Goal: Register for event/course: Sign up to attend an event or enroll in a course

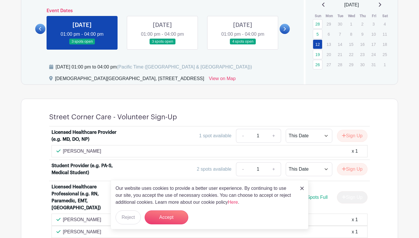
scroll to position [220, 0]
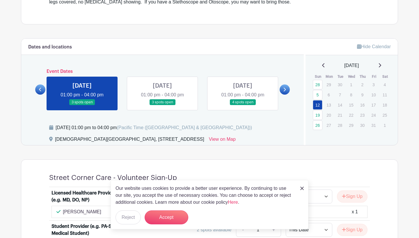
click at [162, 106] on link at bounding box center [162, 106] width 0 height 0
click at [289, 92] on div at bounding box center [285, 90] width 10 height 10
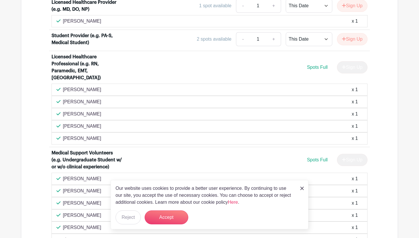
scroll to position [200, 0]
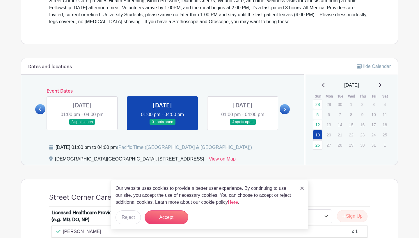
click at [243, 125] on link at bounding box center [243, 125] width 0 height 0
click at [286, 109] on icon at bounding box center [284, 109] width 3 height 4
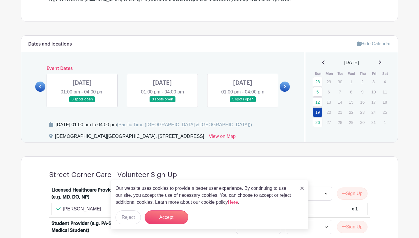
scroll to position [220, 0]
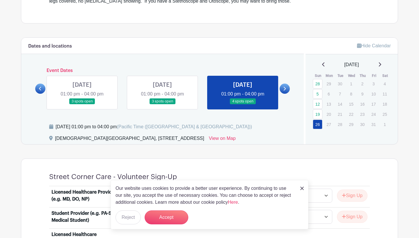
click at [38, 84] on div at bounding box center [40, 89] width 10 height 10
click at [286, 87] on link at bounding box center [285, 89] width 10 height 10
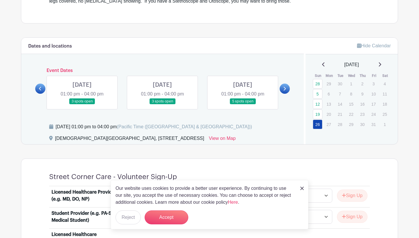
click at [82, 105] on link at bounding box center [82, 105] width 0 height 0
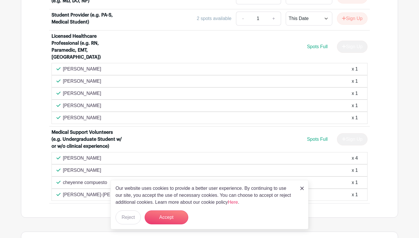
scroll to position [208, 0]
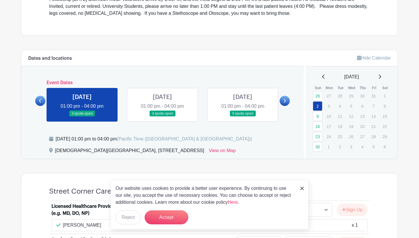
click at [82, 117] on link at bounding box center [82, 117] width 0 height 0
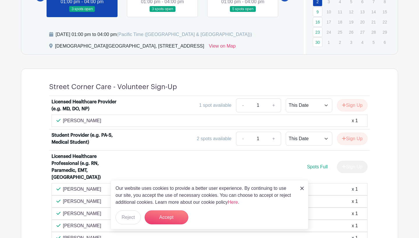
scroll to position [293, 0]
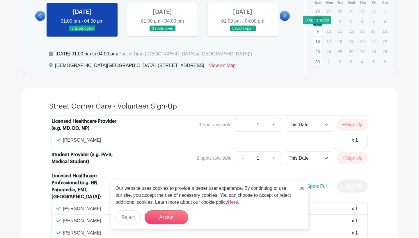
click at [316, 33] on link "9" at bounding box center [318, 31] width 10 height 10
click at [319, 42] on link "16" at bounding box center [318, 42] width 10 height 10
click at [318, 41] on link "16" at bounding box center [318, 42] width 10 height 10
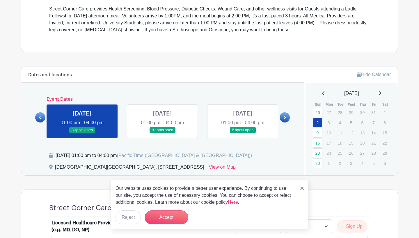
scroll to position [159, 0]
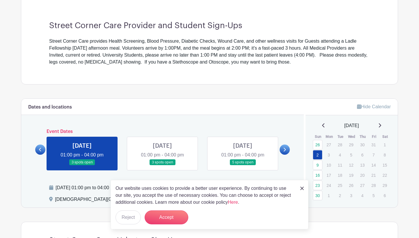
click at [162, 166] on link at bounding box center [162, 166] width 0 height 0
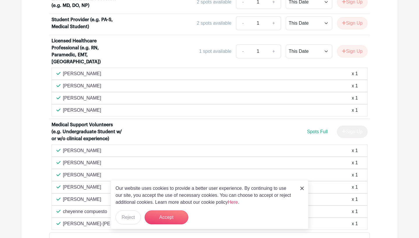
scroll to position [525, 0]
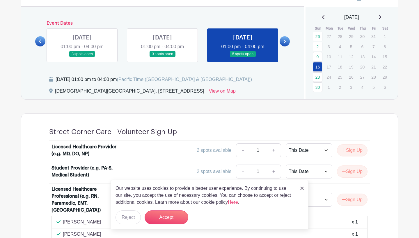
scroll to position [220, 0]
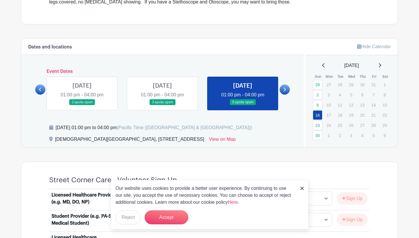
click at [287, 89] on link at bounding box center [285, 90] width 10 height 10
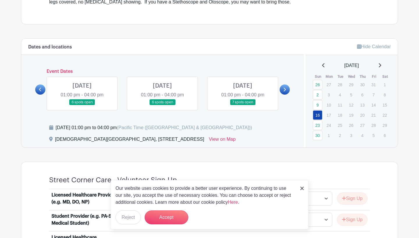
click at [82, 106] on link at bounding box center [82, 106] width 0 height 0
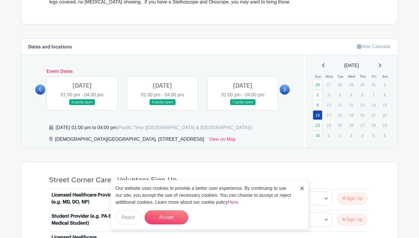
click at [82, 106] on link at bounding box center [82, 106] width 0 height 0
click at [243, 106] on link at bounding box center [243, 106] width 0 height 0
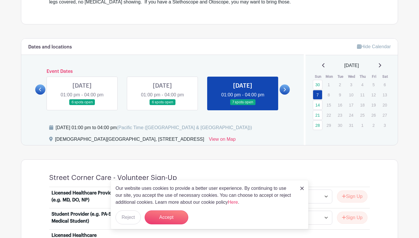
drag, startPoint x: 107, startPoint y: 92, endPoint x: 101, endPoint y: 91, distance: 6.1
click at [82, 106] on link at bounding box center [82, 106] width 0 height 0
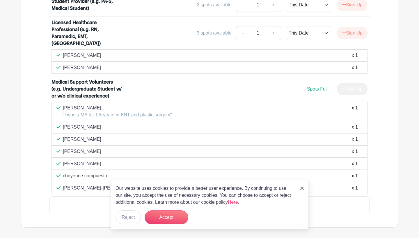
scroll to position [451, 0]
